Goal: Information Seeking & Learning: Check status

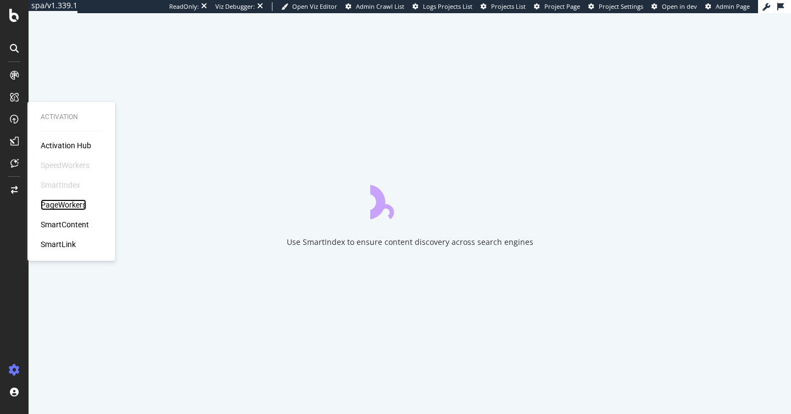
click at [63, 205] on div "PageWorkers" at bounding box center [64, 204] width 46 height 11
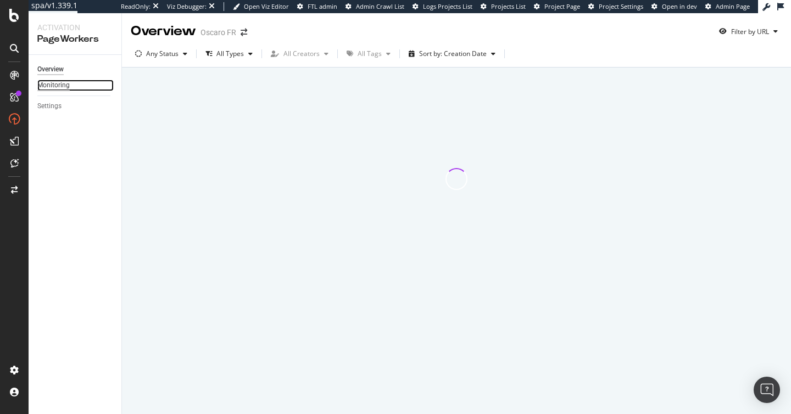
click at [54, 84] on div "Monitoring" at bounding box center [53, 86] width 32 height 12
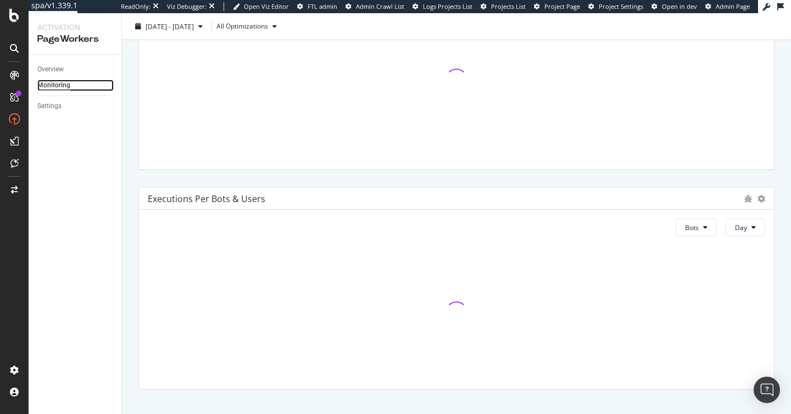
scroll to position [469, 0]
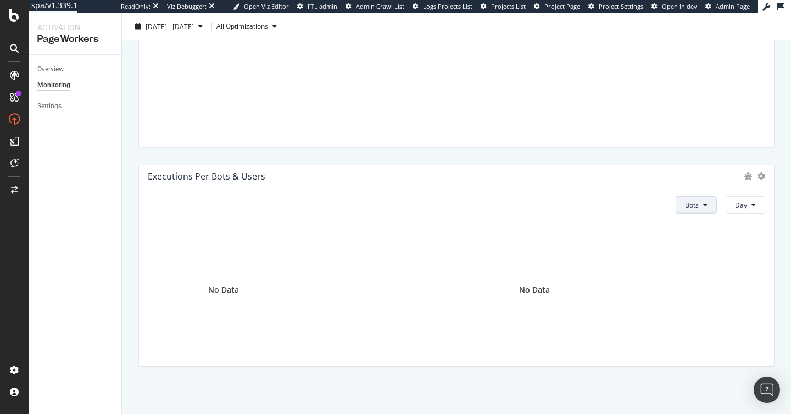
click at [704, 208] on button "Bots" at bounding box center [696, 205] width 41 height 18
click at [702, 251] on span "Users" at bounding box center [695, 247] width 18 height 10
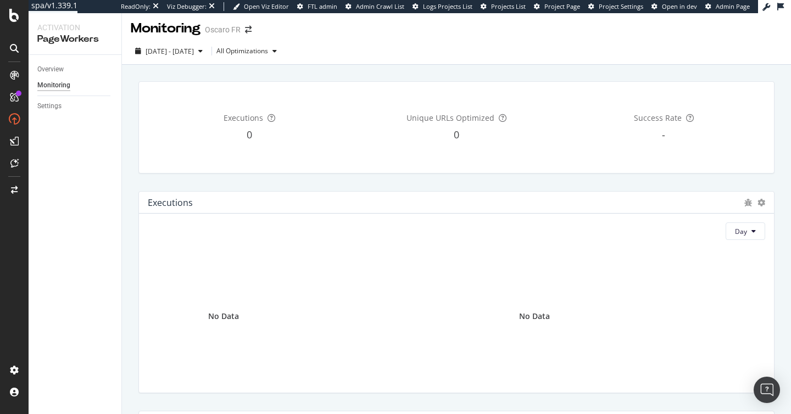
scroll to position [0, 0]
